Goal: Task Accomplishment & Management: Manage account settings

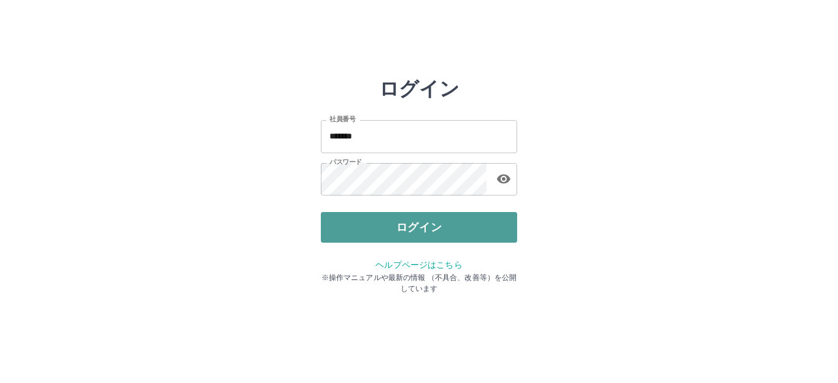
click at [391, 228] on button "ログイン" at bounding box center [419, 227] width 196 height 31
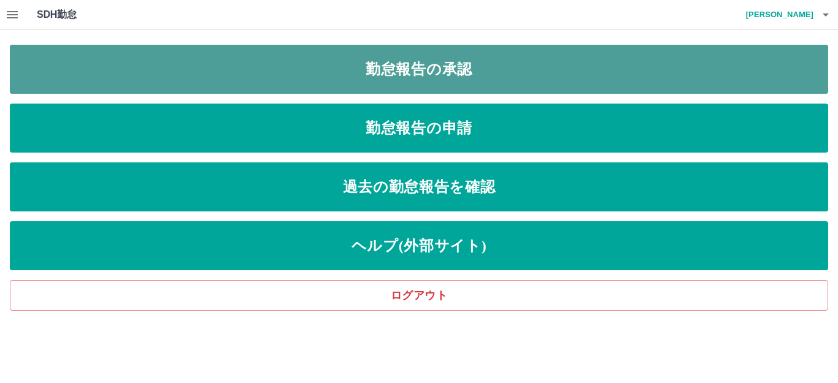
click at [473, 59] on link "勤怠報告の承認" at bounding box center [419, 69] width 818 height 49
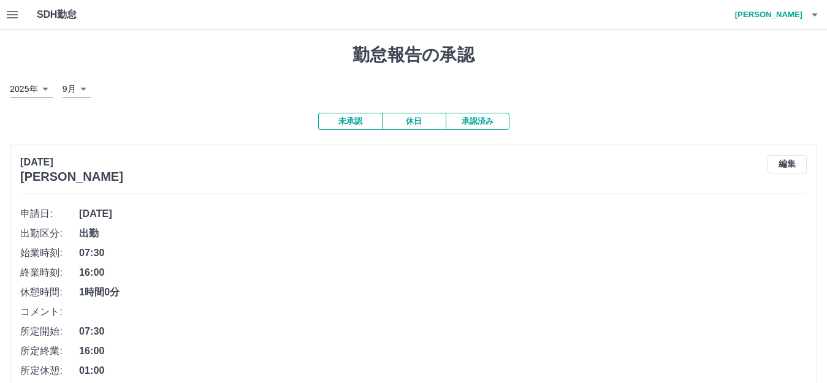
click at [373, 190] on div "2025年9月26日(金) 加藤　香代子 編集 申請日: 2025年9月26日(金) 出勤区分: 出勤 始業時刻: 07:30 終業時刻: 16:00 休憩時…" at bounding box center [414, 308] width 808 height 326
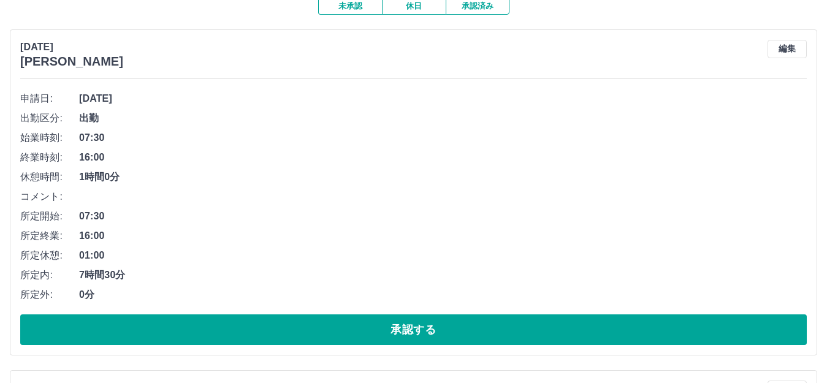
scroll to position [123, 0]
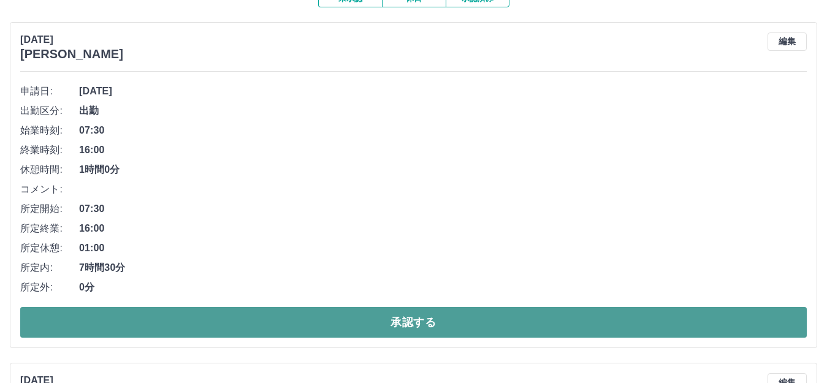
click at [267, 326] on button "承認する" at bounding box center [413, 322] width 787 height 31
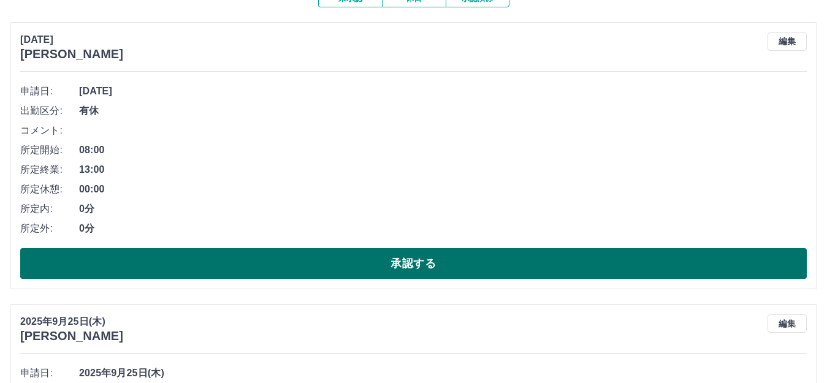
click at [317, 271] on button "承認する" at bounding box center [413, 263] width 787 height 31
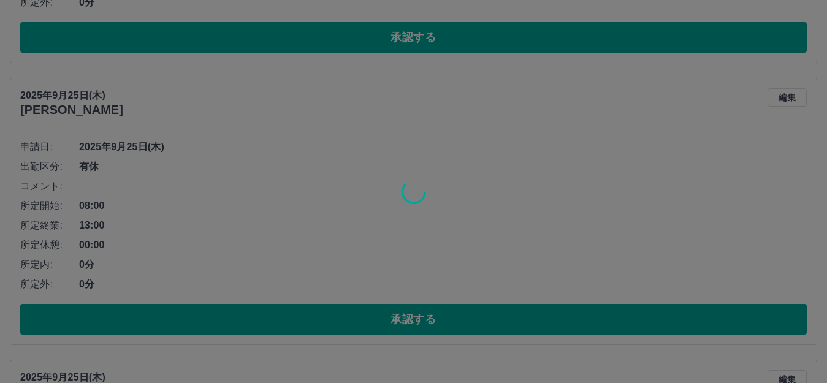
scroll to position [368, 0]
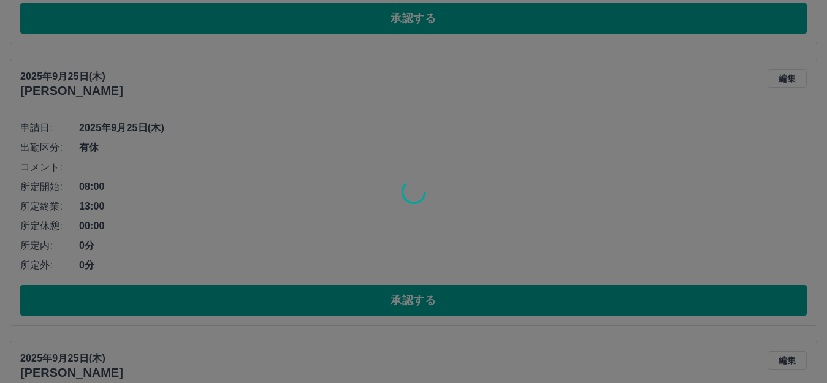
click at [310, 294] on div at bounding box center [413, 191] width 827 height 383
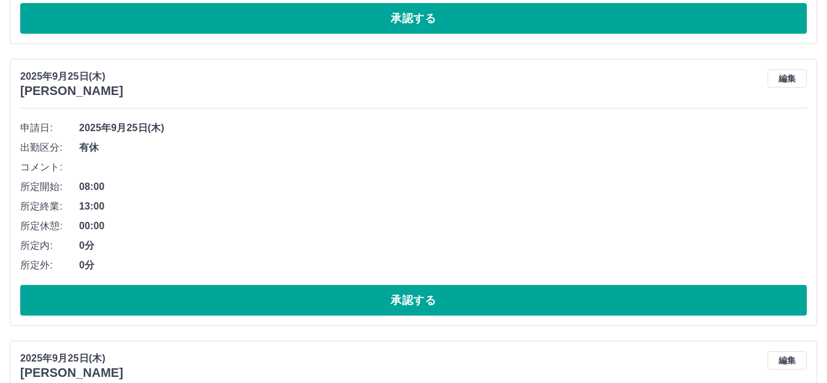
scroll to position [86, 0]
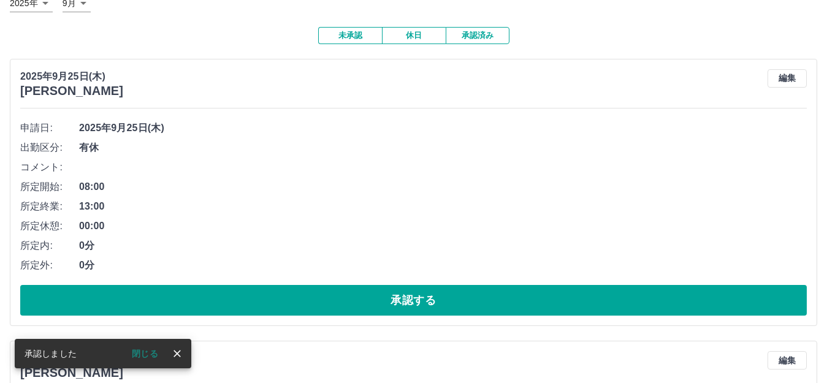
click at [310, 294] on button "承認する" at bounding box center [413, 300] width 787 height 31
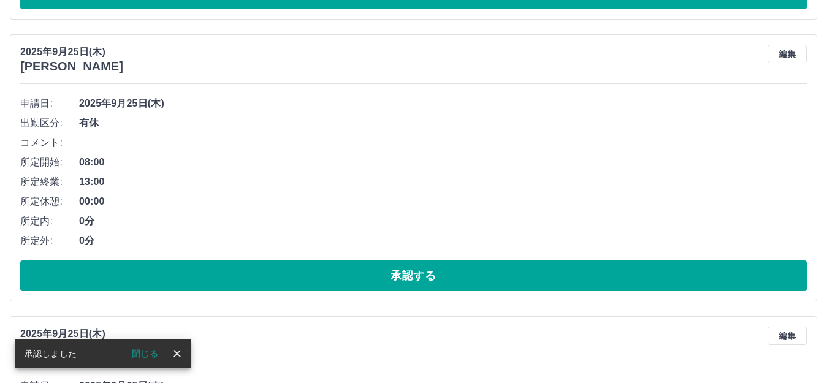
scroll to position [110, 0]
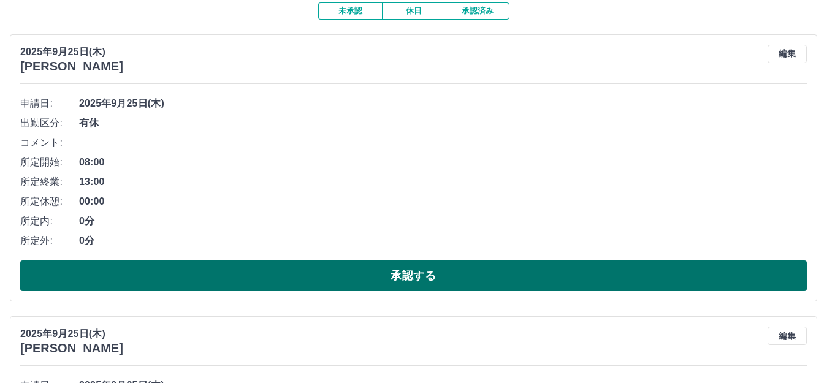
click at [362, 284] on button "承認する" at bounding box center [413, 276] width 787 height 31
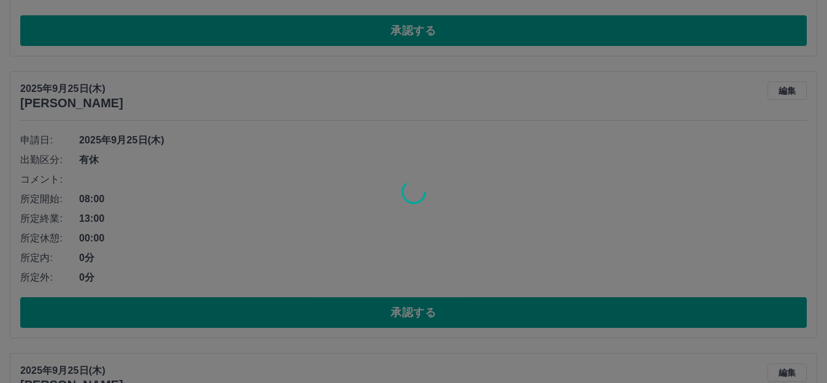
scroll to position [74, 0]
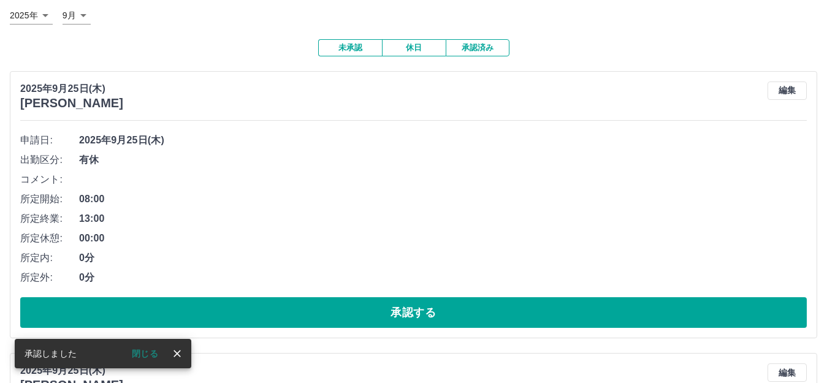
click at [343, 313] on button "承認する" at bounding box center [413, 312] width 787 height 31
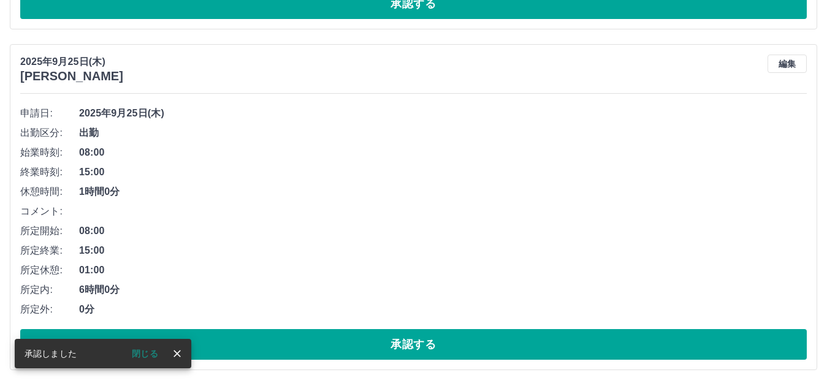
scroll to position [159, 0]
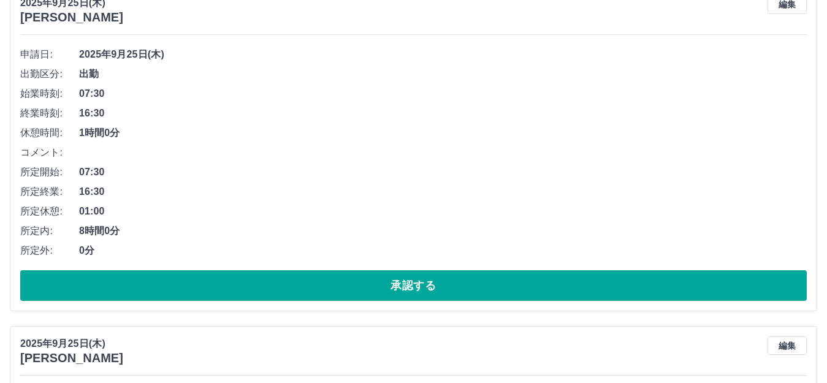
click at [354, 283] on button "承認する" at bounding box center [413, 285] width 787 height 31
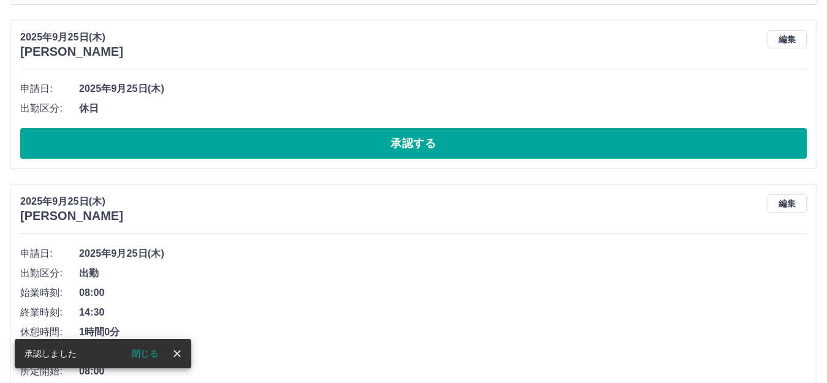
scroll to position [125, 0]
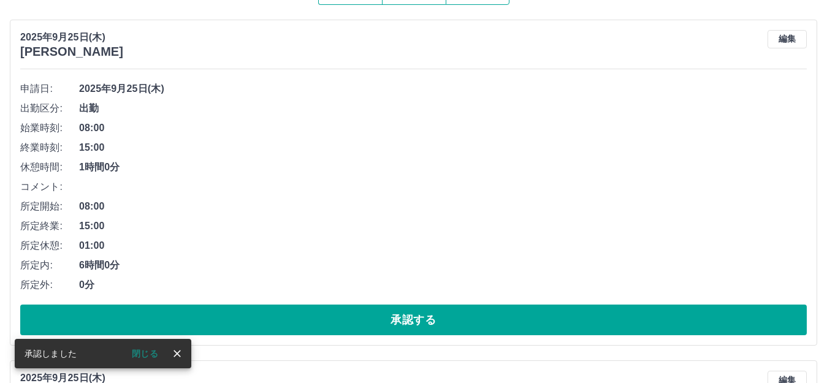
click at [349, 321] on button "承認する" at bounding box center [413, 320] width 787 height 31
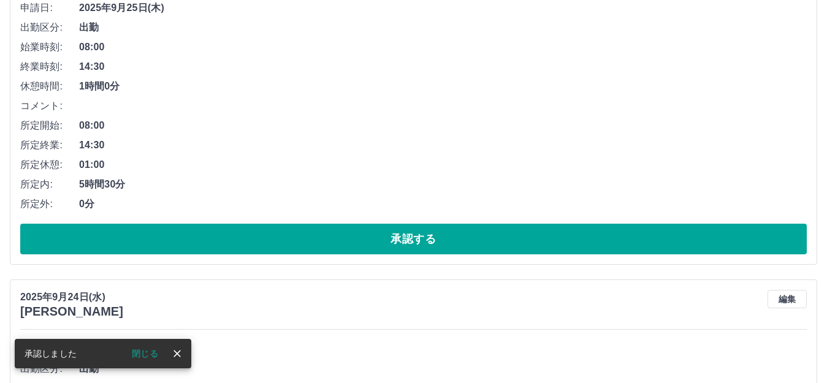
scroll to position [29, 0]
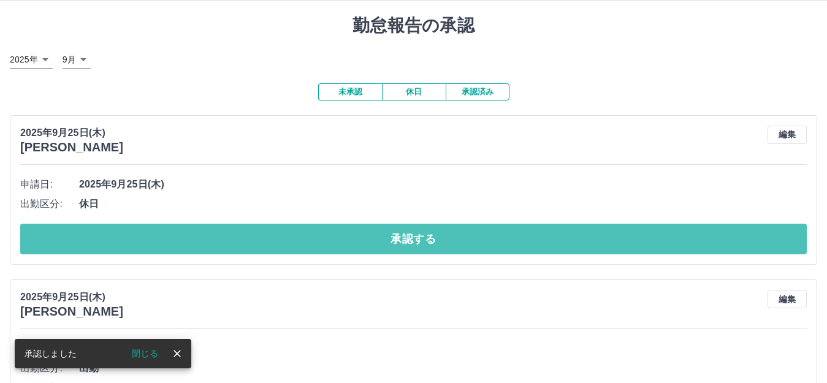
click at [301, 240] on button "承認する" at bounding box center [413, 239] width 787 height 31
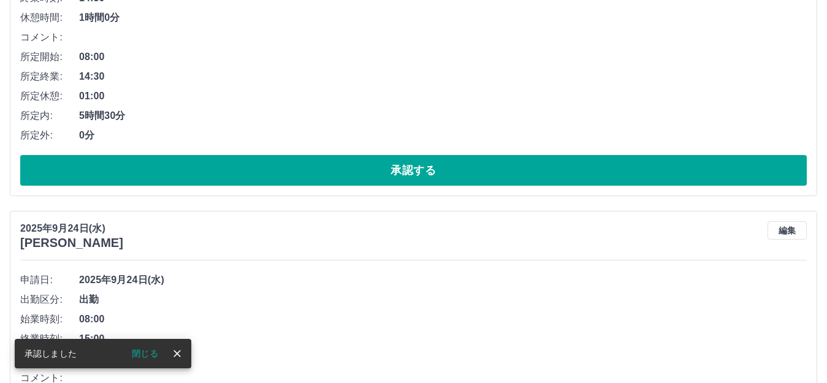
scroll to position [110, 0]
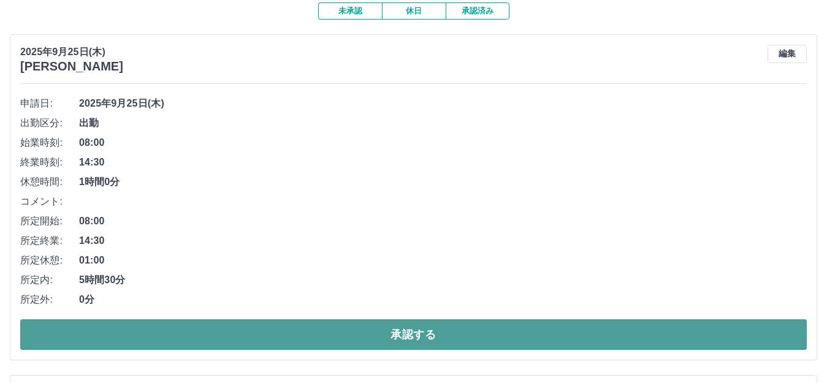
click at [342, 334] on button "承認する" at bounding box center [413, 335] width 787 height 31
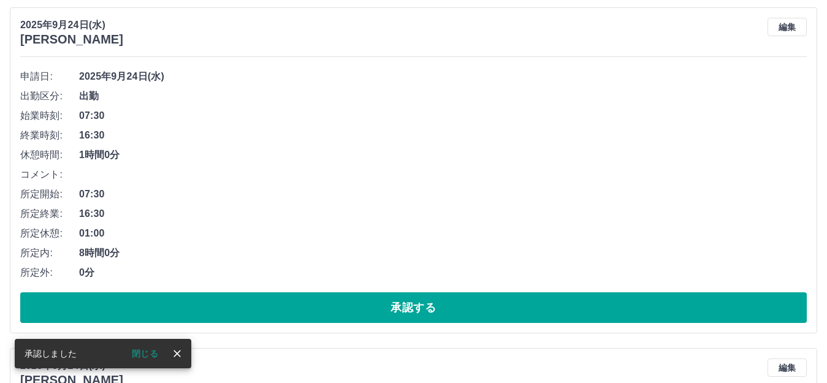
scroll to position [137, 0]
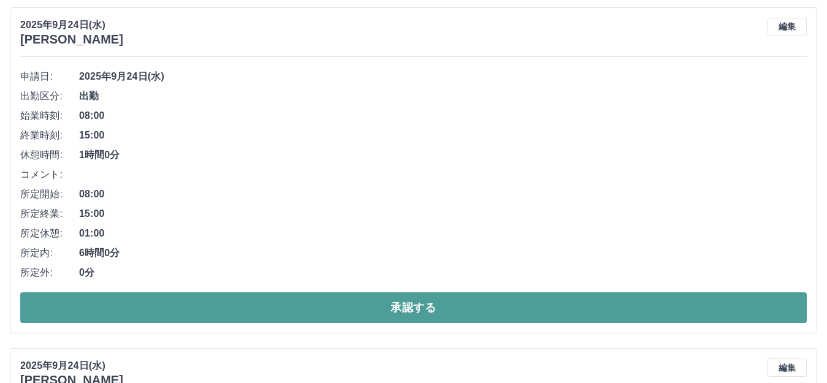
click at [350, 315] on button "承認する" at bounding box center [413, 308] width 787 height 31
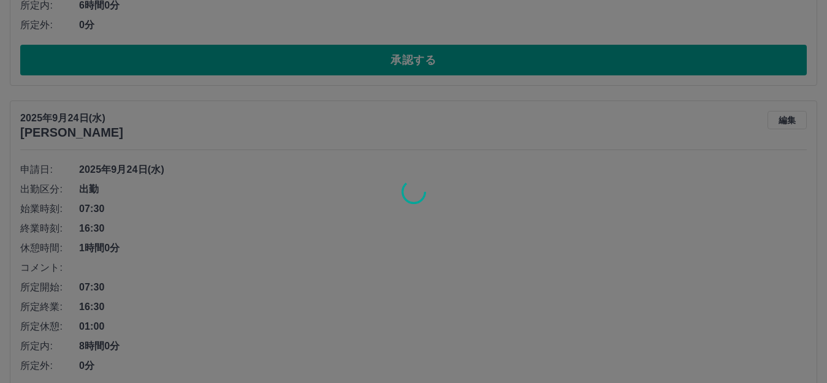
scroll to position [444, 0]
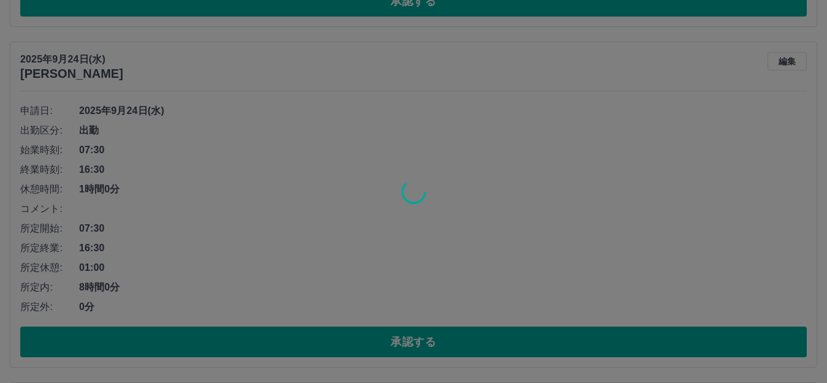
click at [353, 341] on div at bounding box center [413, 191] width 827 height 383
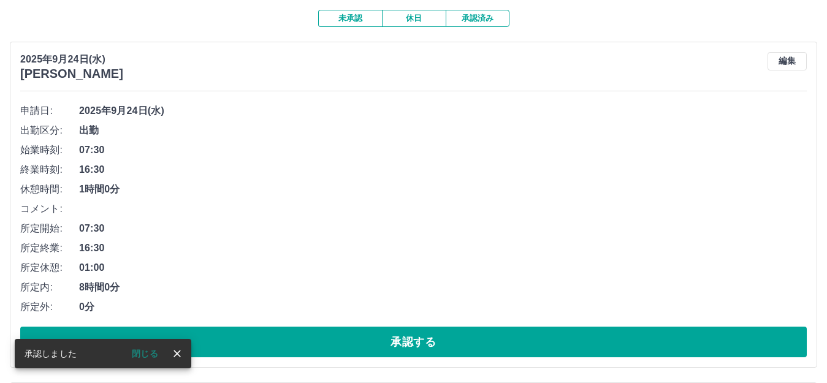
click at [347, 336] on button "承認する" at bounding box center [413, 342] width 787 height 31
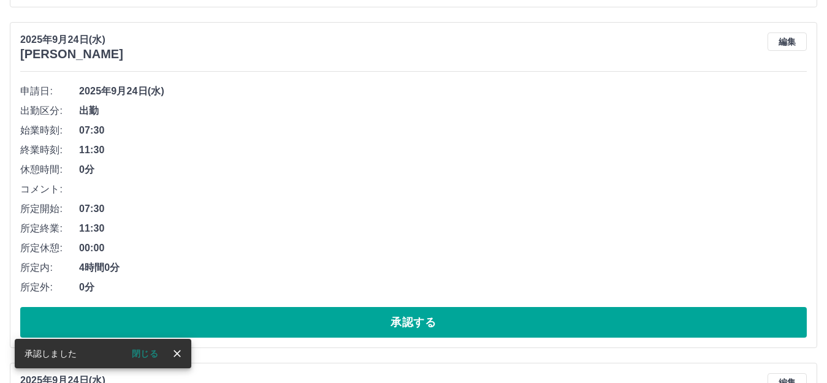
scroll to position [0, 0]
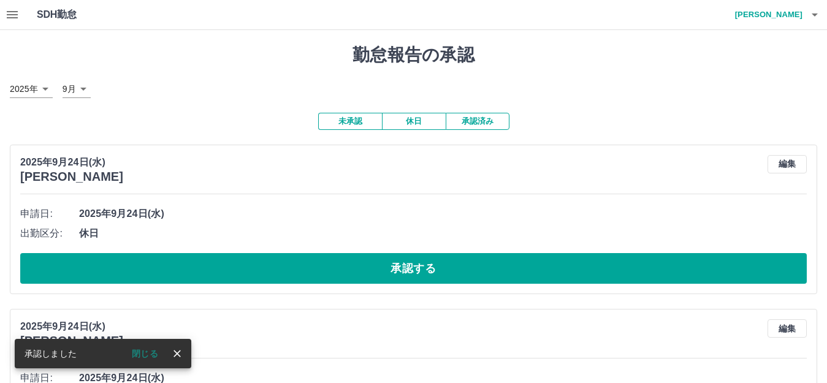
click at [339, 326] on div "2025年9月24日(水) 木野内　佳代 編集" at bounding box center [413, 334] width 787 height 29
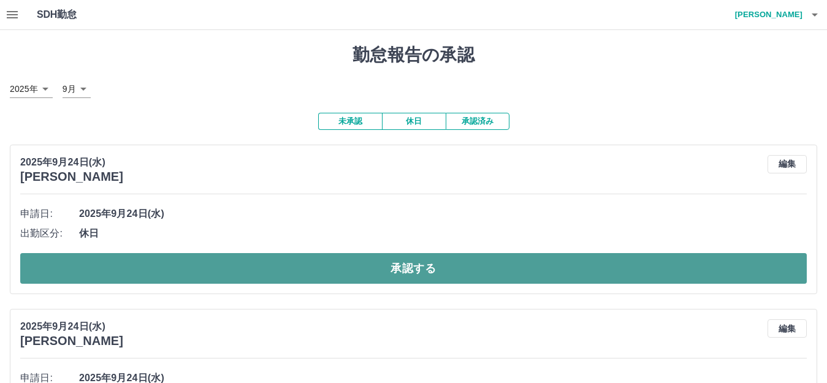
click at [177, 274] on button "承認する" at bounding box center [413, 268] width 787 height 31
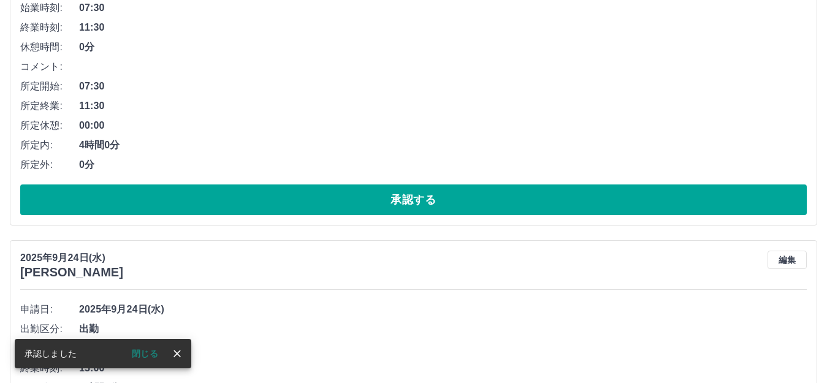
scroll to position [81, 0]
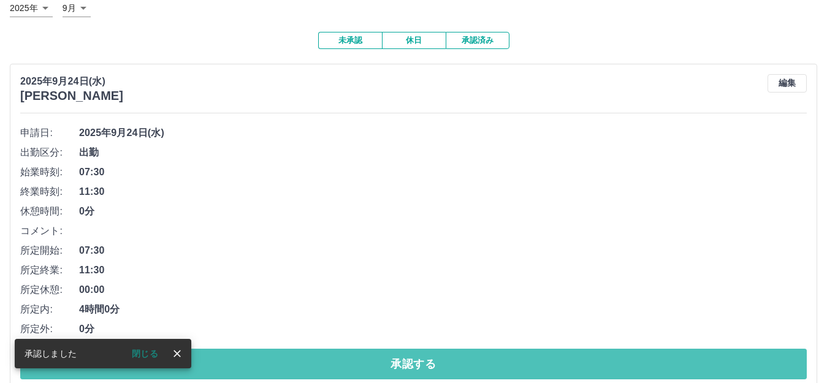
click at [333, 373] on button "承認する" at bounding box center [413, 364] width 787 height 31
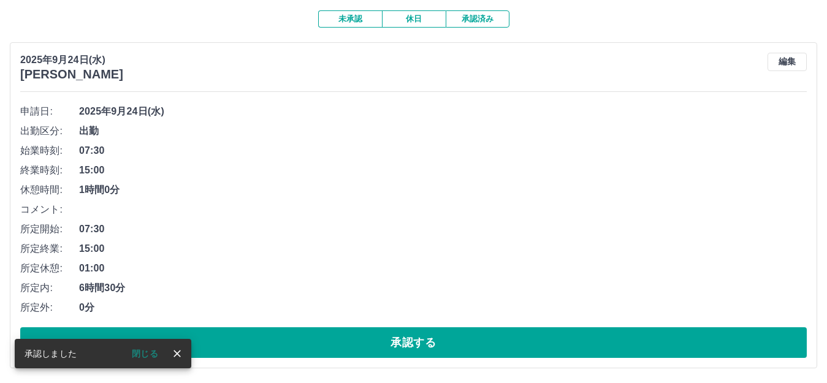
scroll to position [104, 0]
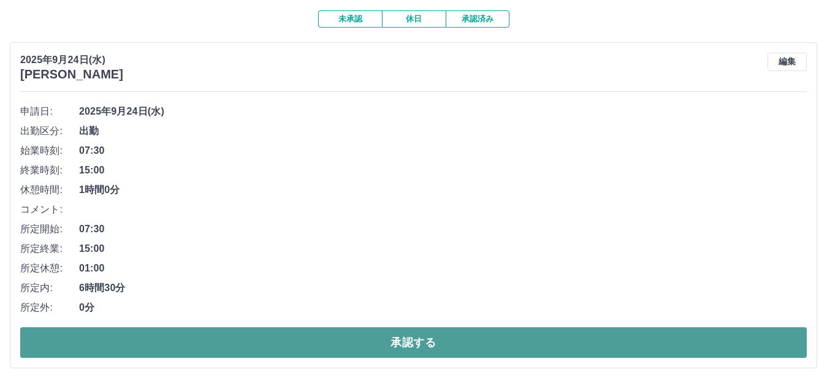
click at [477, 340] on button "承認する" at bounding box center [413, 342] width 787 height 31
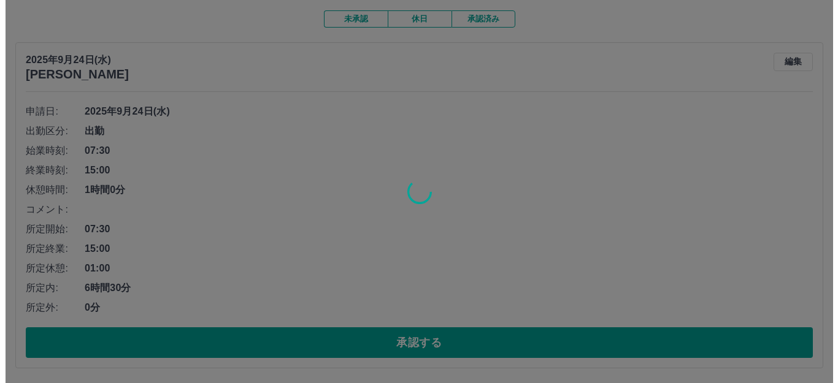
scroll to position [0, 0]
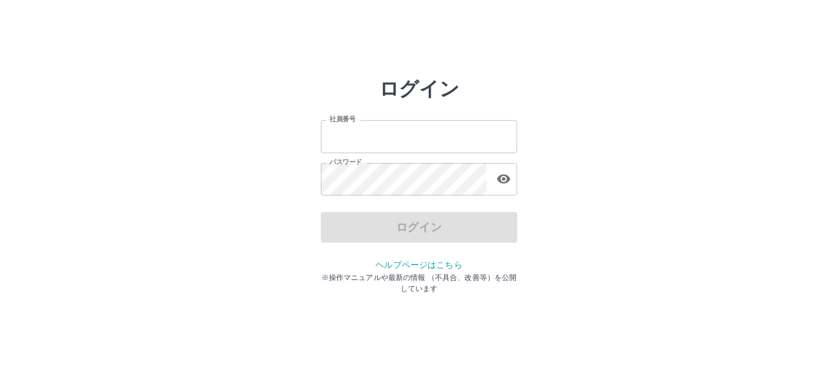
type input "*******"
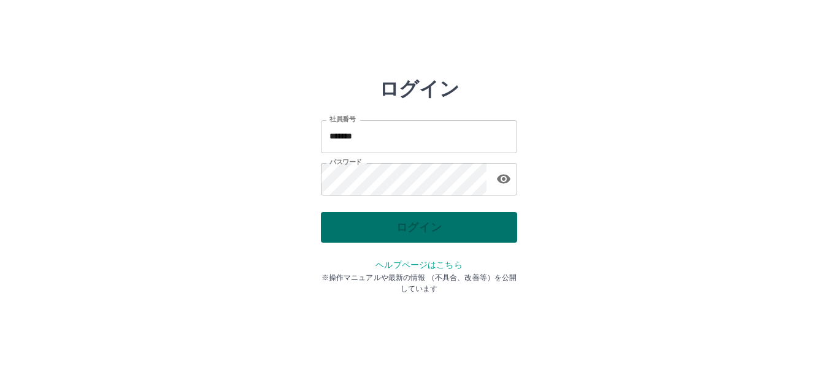
click at [364, 231] on div "ログイン" at bounding box center [419, 227] width 196 height 31
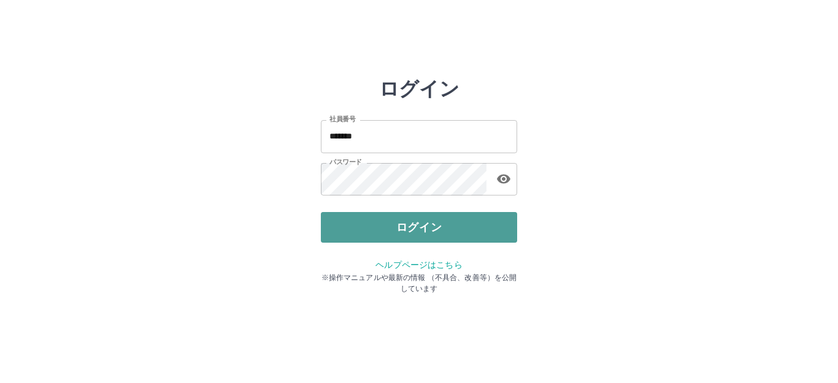
click at [364, 231] on button "ログイン" at bounding box center [419, 227] width 196 height 31
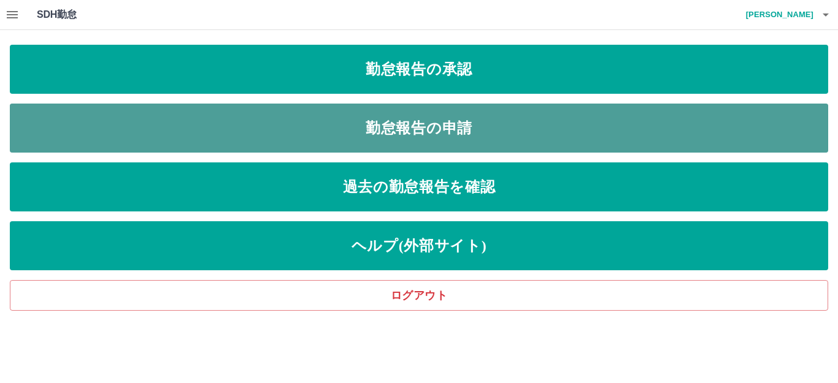
click at [438, 129] on link "勤怠報告の申請" at bounding box center [419, 128] width 818 height 49
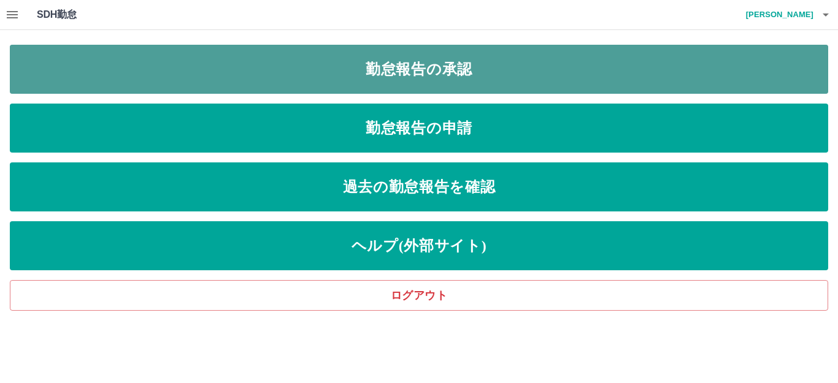
click at [377, 74] on link "勤怠報告の承認" at bounding box center [419, 69] width 818 height 49
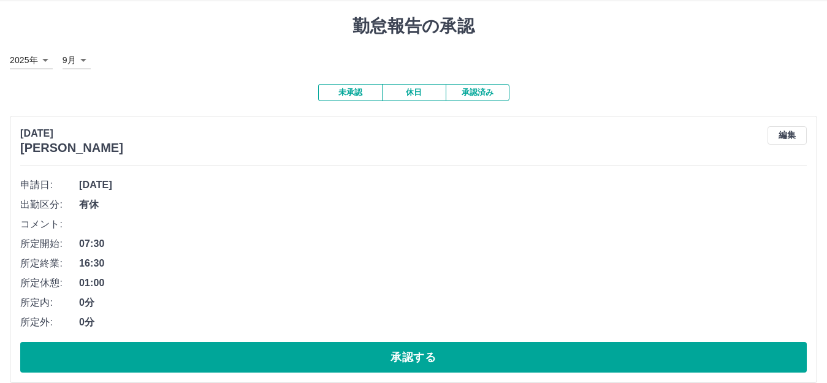
scroll to position [45, 0]
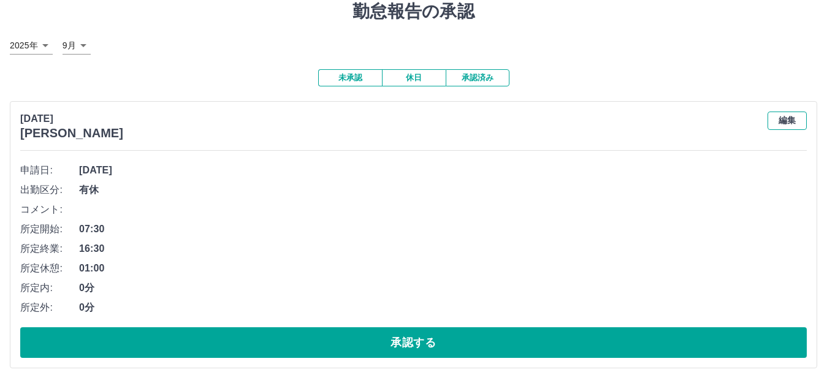
click at [789, 126] on button "編集" at bounding box center [787, 121] width 39 height 18
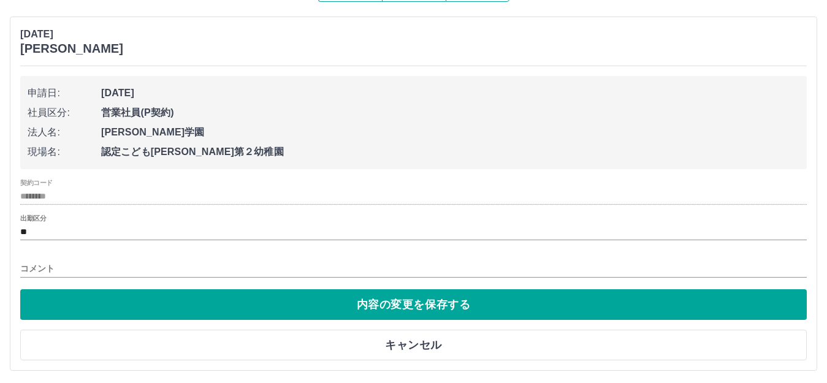
scroll to position [132, 0]
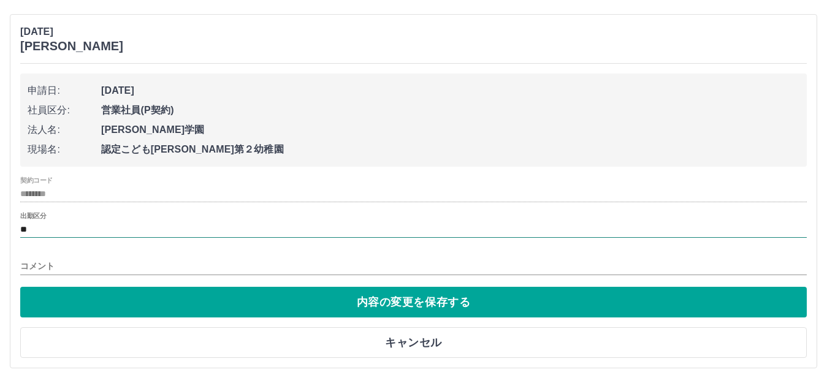
click at [41, 227] on input "**" at bounding box center [413, 229] width 787 height 15
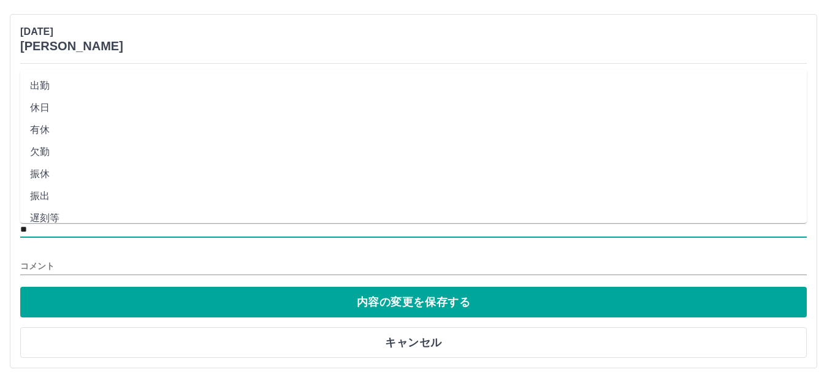
click at [64, 86] on li "出勤" at bounding box center [413, 86] width 787 height 22
type input "**"
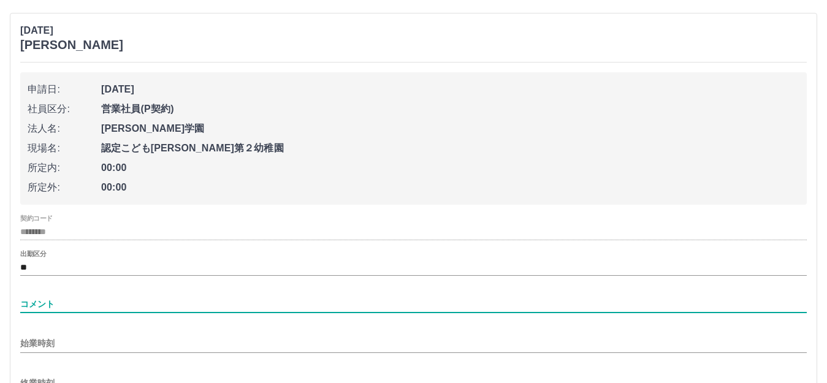
click at [70, 297] on input "コメント" at bounding box center [413, 305] width 787 height 18
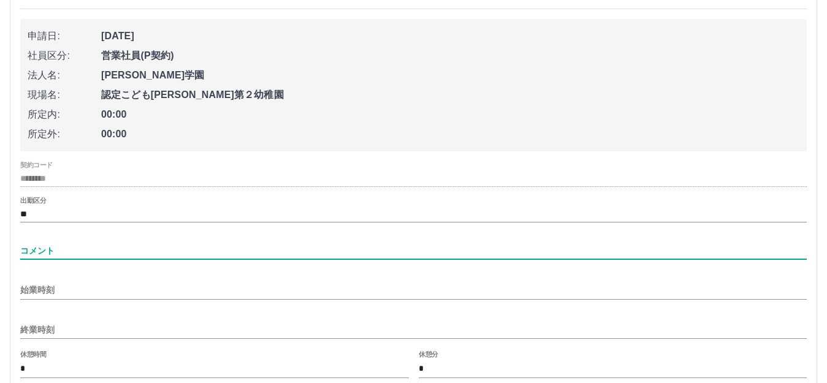
scroll to position [255, 0]
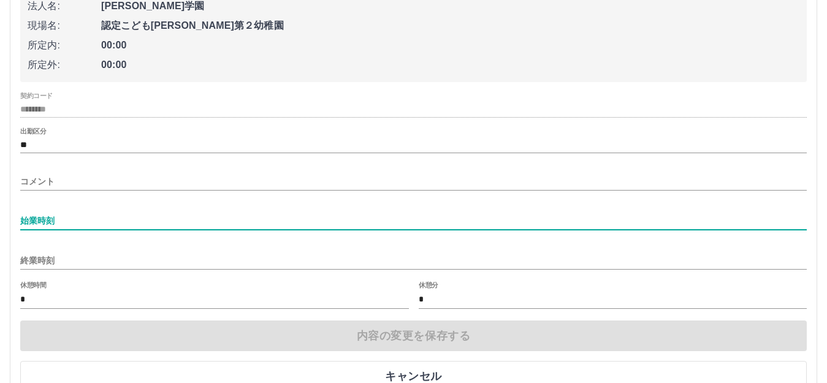
click at [46, 224] on input "始業時刻" at bounding box center [413, 221] width 787 height 18
type input "****"
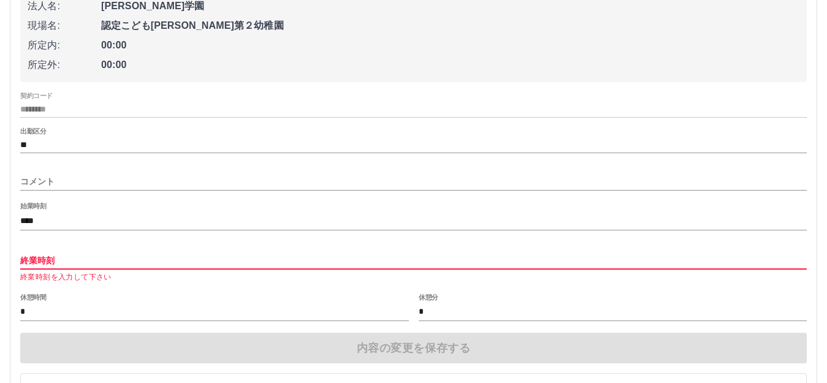
click at [45, 266] on input "終業時刻" at bounding box center [413, 261] width 787 height 18
type input "****"
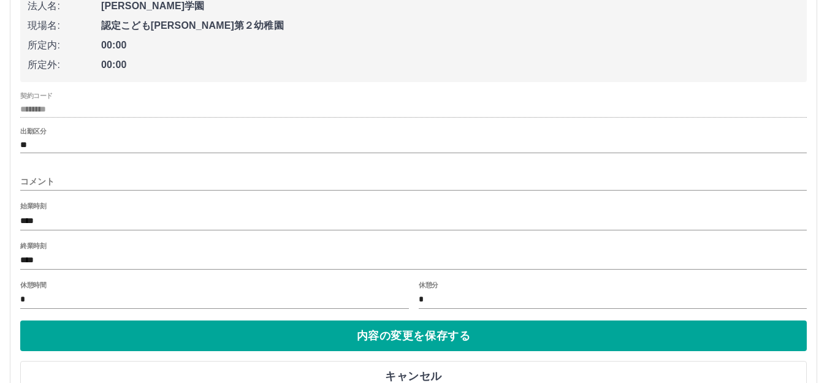
click at [34, 289] on label "休憩時間" at bounding box center [33, 284] width 26 height 9
click at [34, 291] on input "*" at bounding box center [214, 300] width 389 height 18
click at [25, 289] on label "休憩時間" at bounding box center [33, 284] width 26 height 9
click at [25, 291] on input "*" at bounding box center [214, 300] width 389 height 18
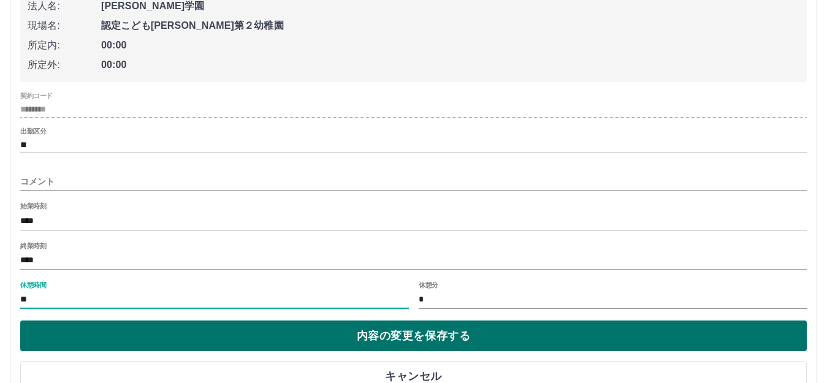
type input "**"
click at [393, 345] on button "内容の変更を保存する" at bounding box center [413, 336] width 787 height 31
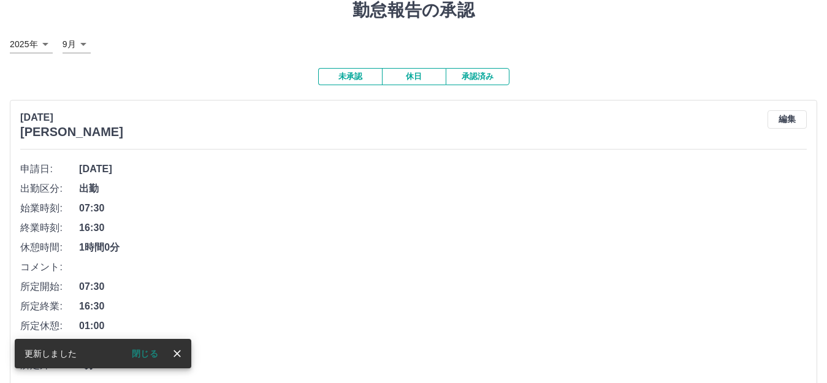
scroll to position [104, 0]
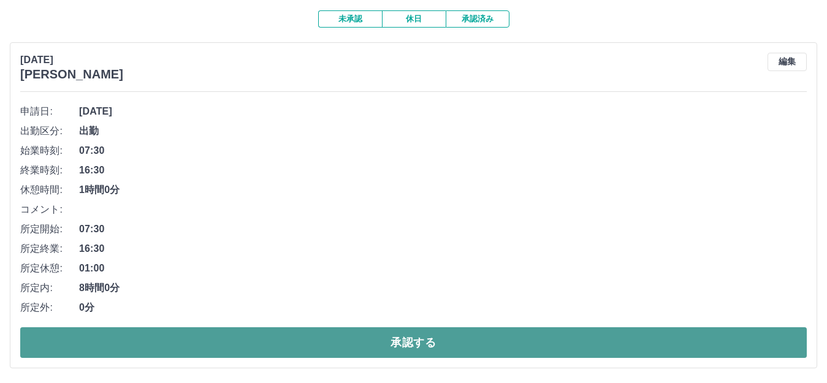
click at [356, 341] on button "承認する" at bounding box center [413, 342] width 787 height 31
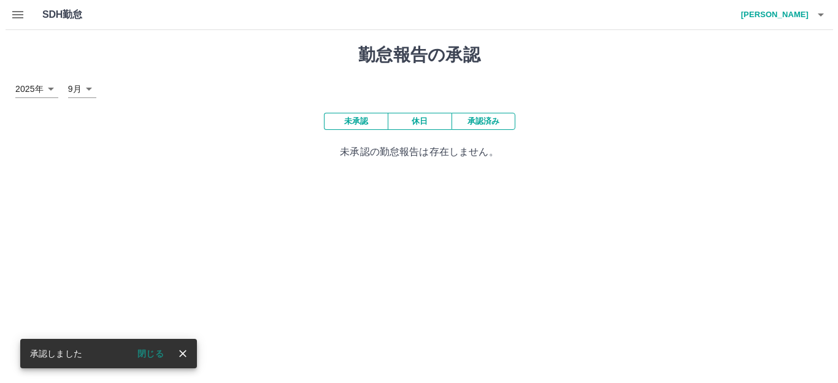
scroll to position [0, 0]
